Goal: Task Accomplishment & Management: Complete application form

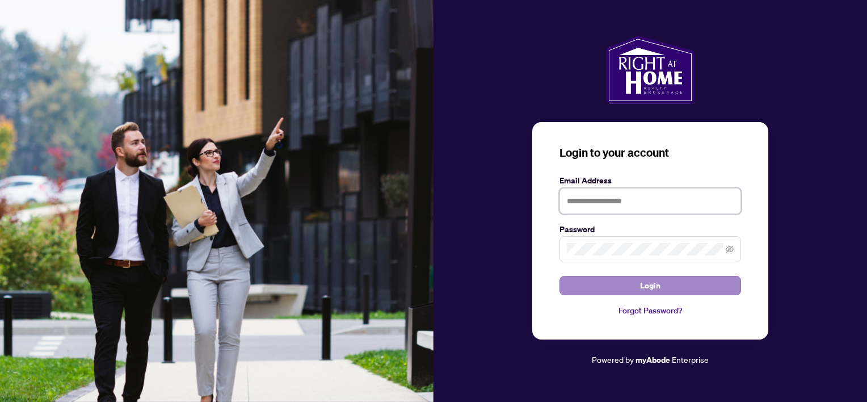
type input "**********"
click at [631, 276] on button "Login" at bounding box center [650, 285] width 182 height 19
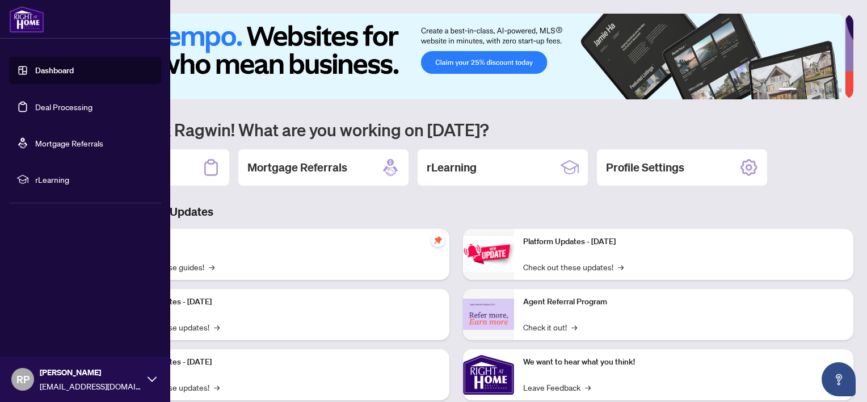
click at [35, 108] on link "Deal Processing" at bounding box center [63, 107] width 57 height 10
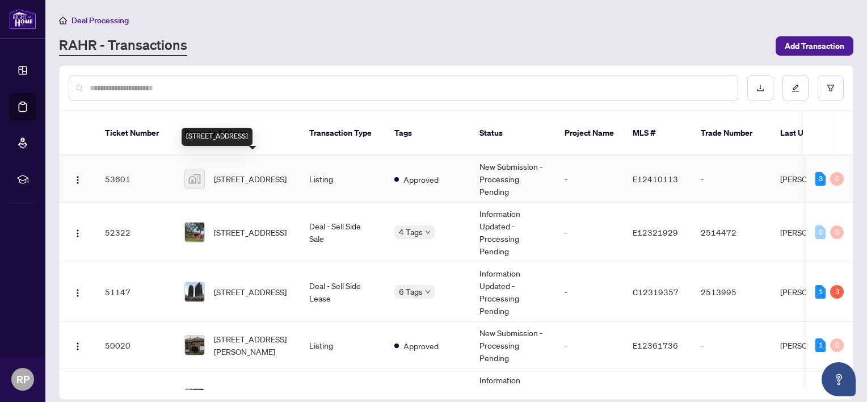
click at [241, 172] on span "[STREET_ADDRESS]" at bounding box center [250, 178] width 73 height 12
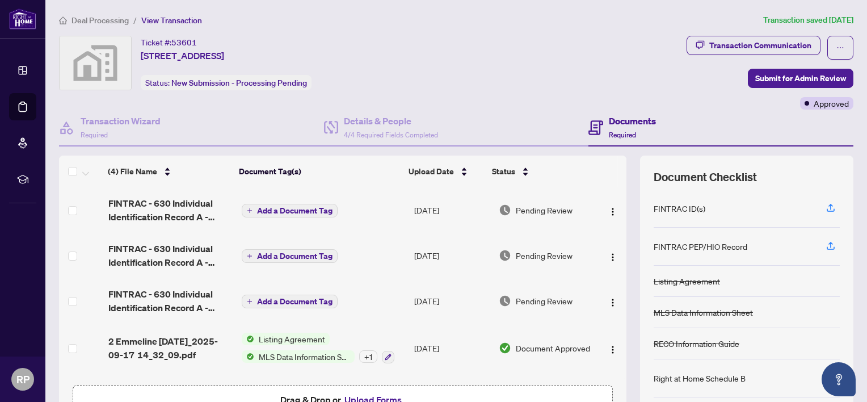
scroll to position [72, 0]
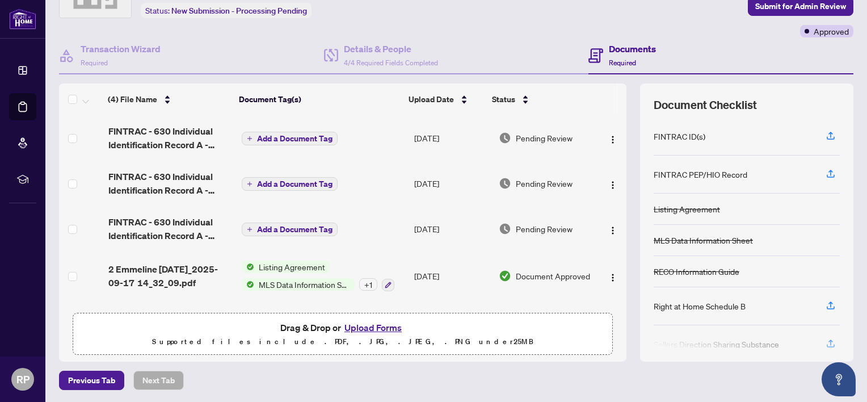
click at [371, 329] on button "Upload Forms" at bounding box center [373, 327] width 64 height 15
click at [376, 323] on button "Upload Forms" at bounding box center [373, 327] width 64 height 15
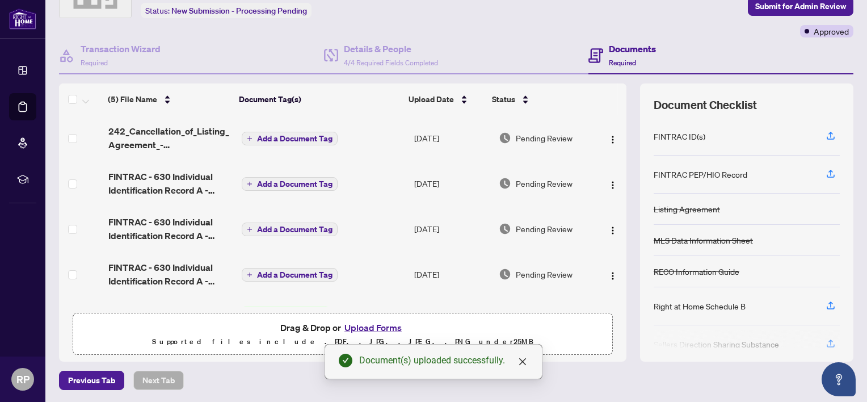
click at [617, 100] on th at bounding box center [621, 99] width 9 height 32
click at [617, 101] on th at bounding box center [621, 99] width 9 height 32
click at [302, 138] on span "Add a Document Tag" at bounding box center [294, 138] width 75 height 8
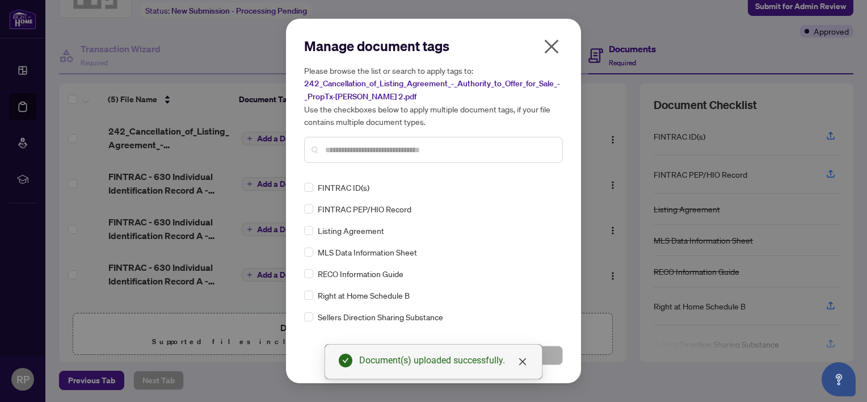
click at [363, 155] on input "text" at bounding box center [439, 150] width 228 height 12
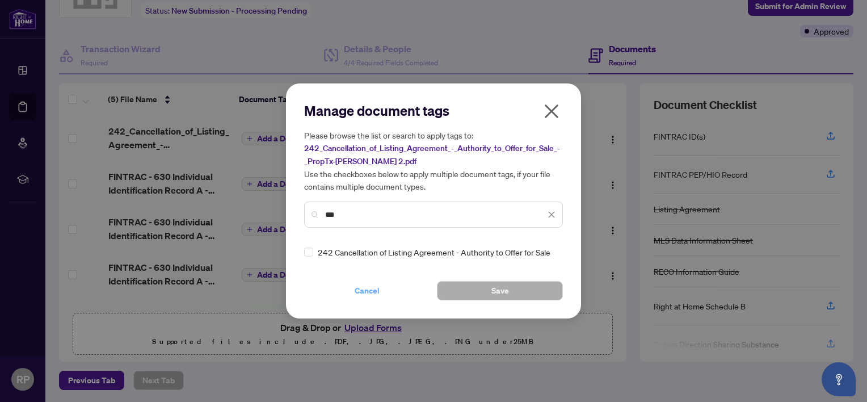
type input "***"
click at [370, 293] on span "Cancel" at bounding box center [366, 290] width 25 height 18
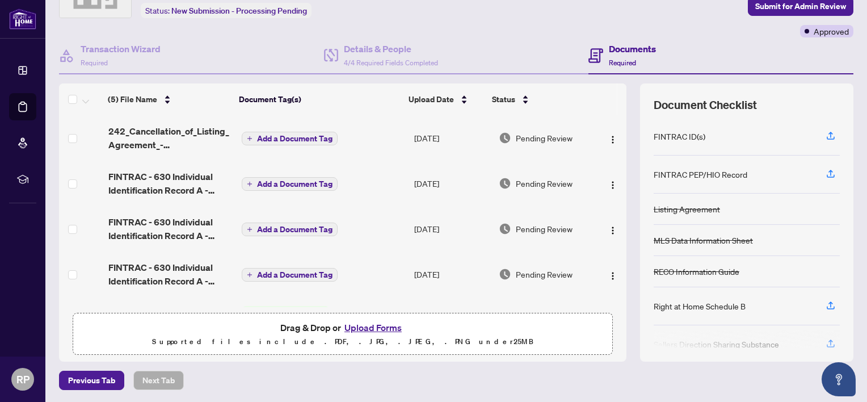
click at [618, 278] on div "(5) File Name Document Tag(s) Upload Date Status (5) File Name Document Tag(s) …" at bounding box center [456, 222] width 794 height 278
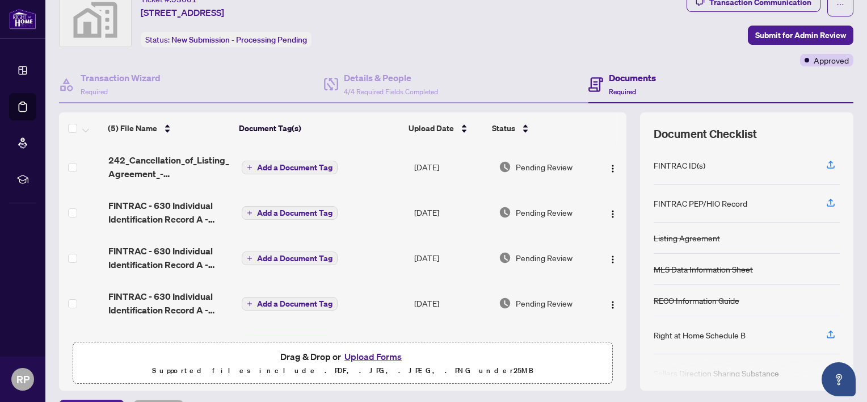
scroll to position [0, 0]
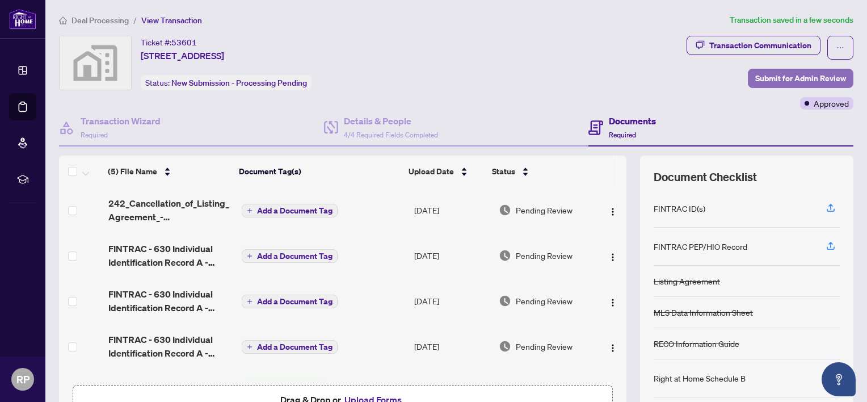
click at [795, 81] on span "Submit for Admin Review" at bounding box center [800, 78] width 91 height 18
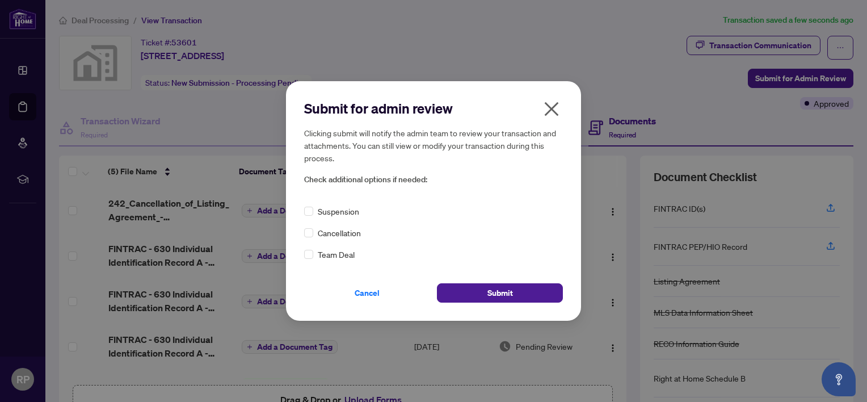
click at [334, 239] on div "Suspension Cancellation Team Deal" at bounding box center [433, 233] width 259 height 56
click at [303, 234] on div "Submit for admin review Clicking submit will notify the admin team to review yo…" at bounding box center [433, 200] width 295 height 239
click at [495, 294] on span "Submit" at bounding box center [500, 293] width 26 height 18
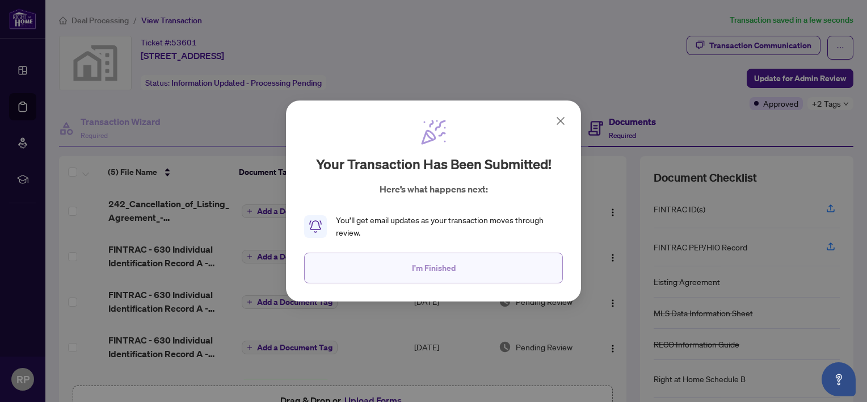
click at [463, 275] on button "I'm Finished" at bounding box center [433, 267] width 259 height 31
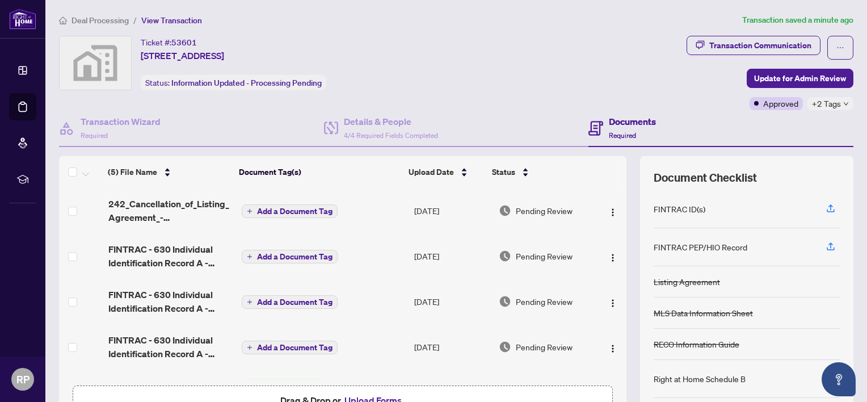
click at [176, 39] on span "53601" at bounding box center [184, 42] width 26 height 10
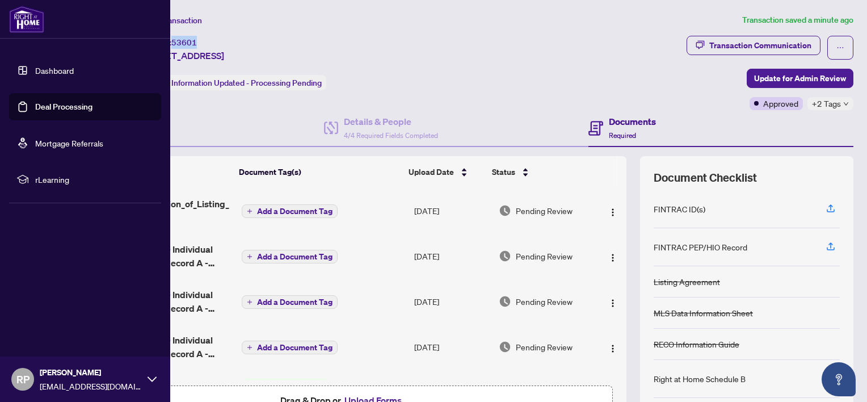
click at [52, 105] on link "Deal Processing" at bounding box center [63, 107] width 57 height 10
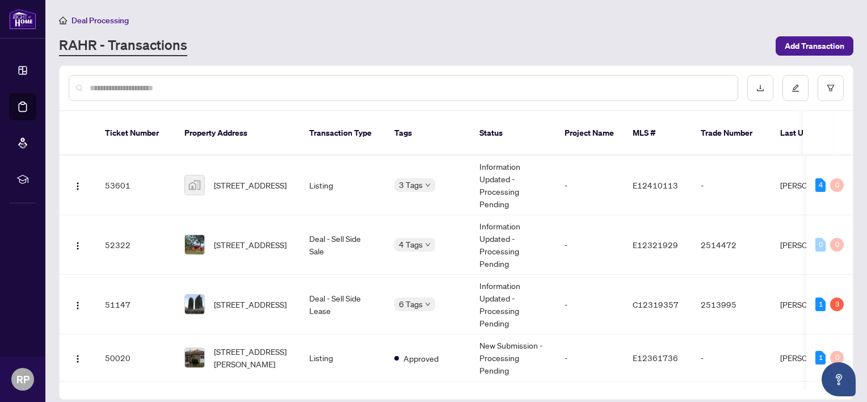
click at [408, 107] on div at bounding box center [456, 88] width 793 height 44
